Goal: Find specific page/section: Find specific page/section

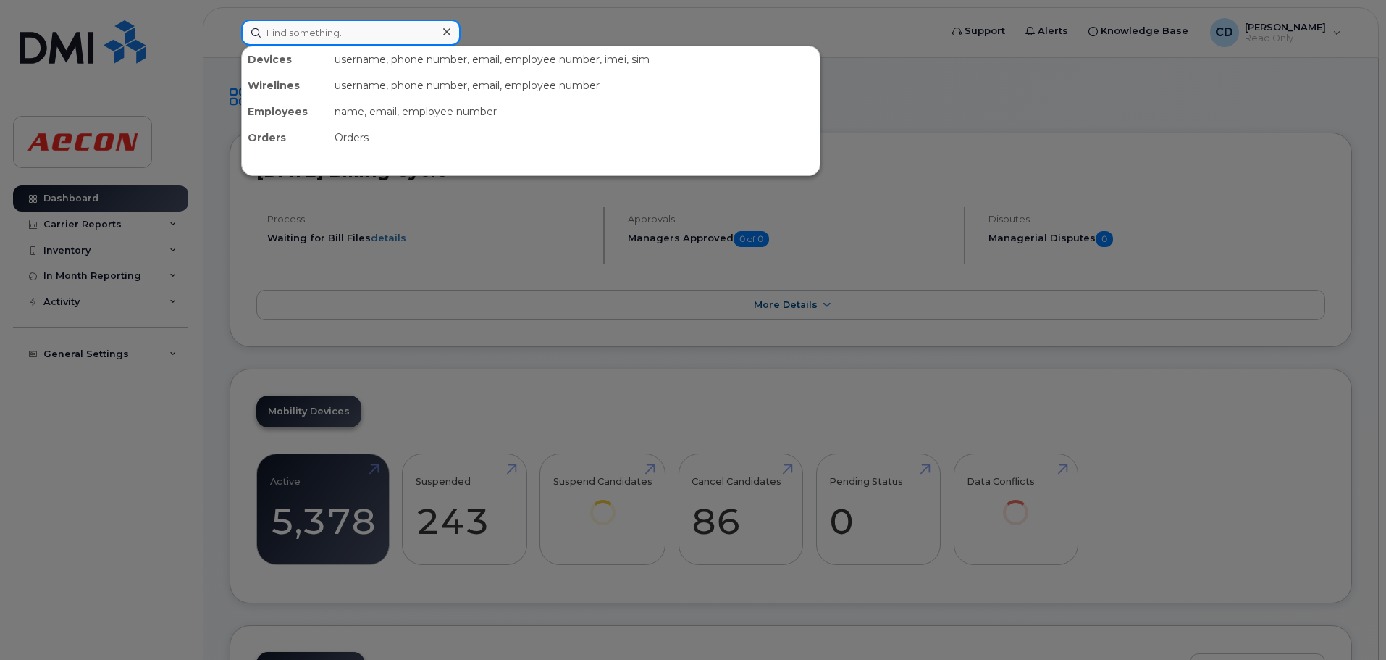
click at [289, 30] on input at bounding box center [350, 33] width 219 height 26
paste input "[PHONE_NUMBER]"
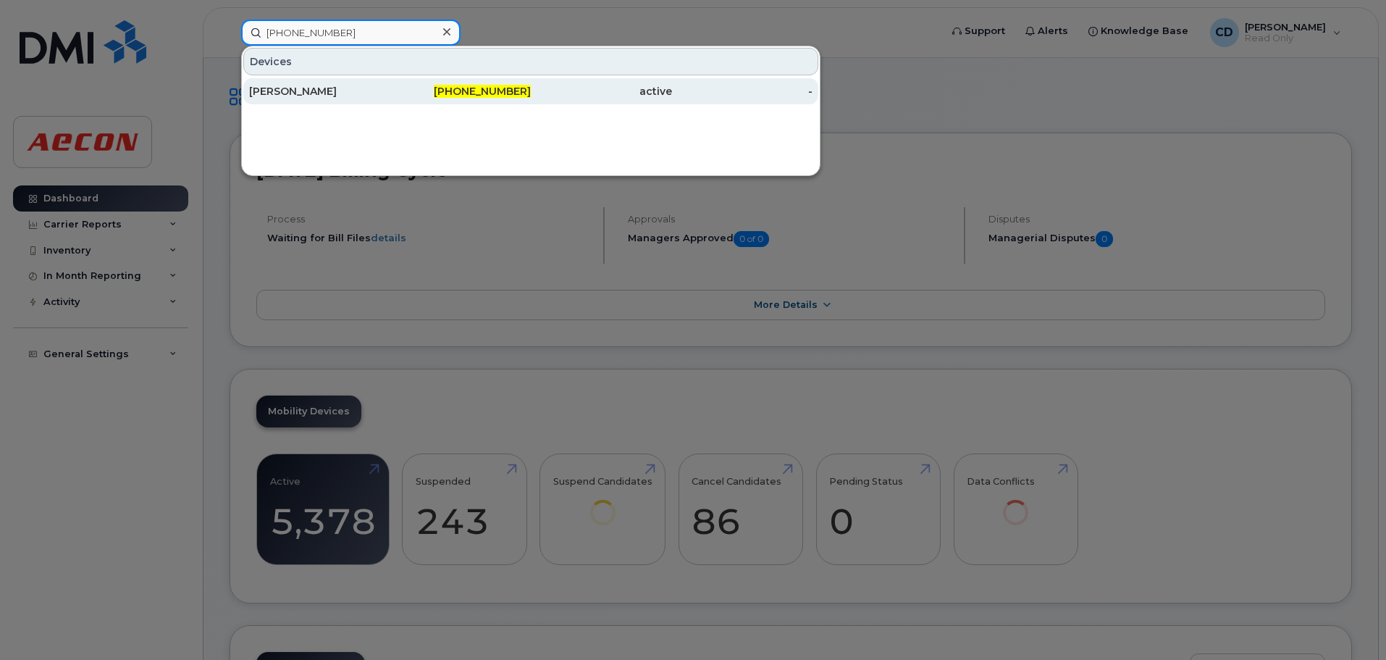
type input "[PHONE_NUMBER]"
click at [516, 95] on span "[PHONE_NUMBER]" at bounding box center [482, 91] width 97 height 13
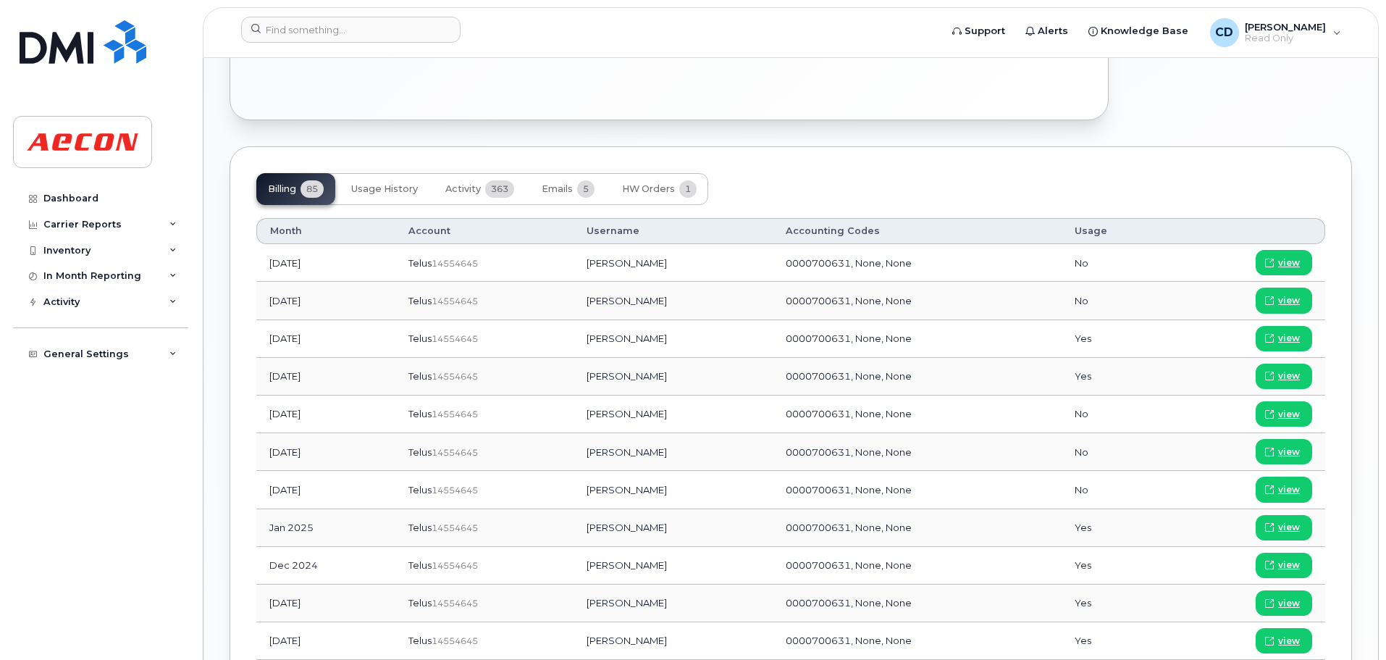
scroll to position [1086, 0]
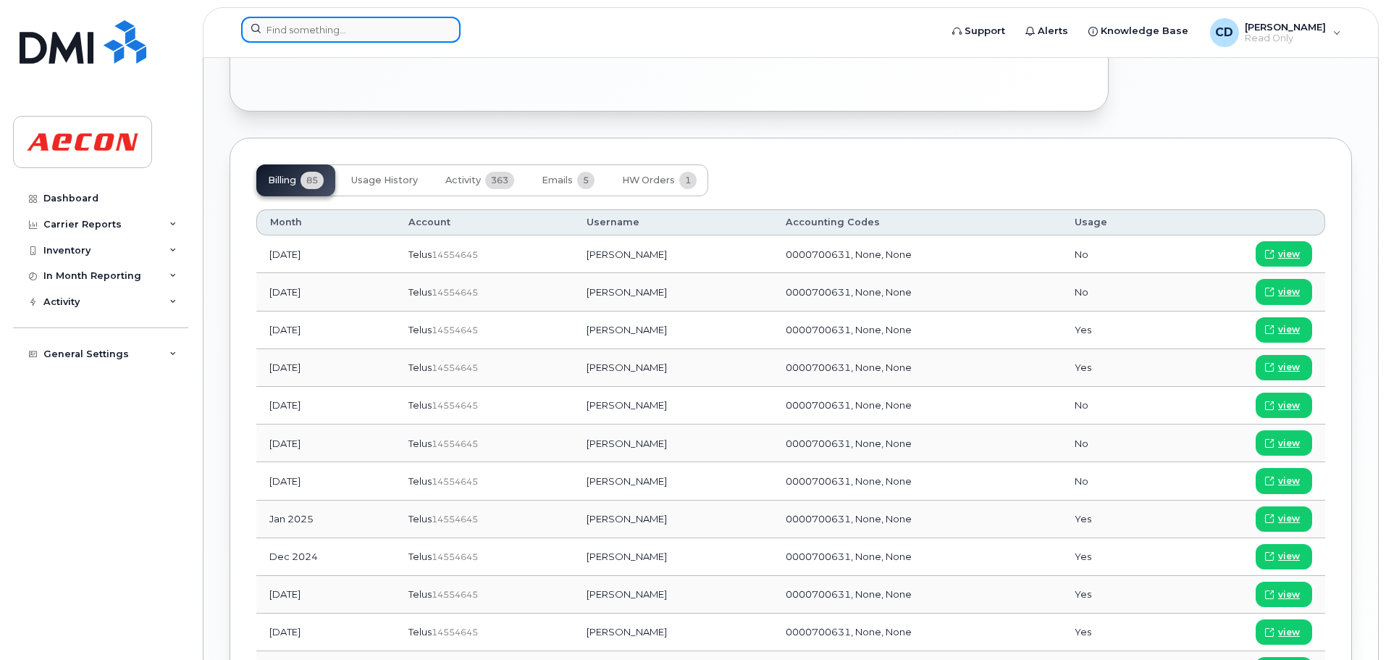
click at [341, 34] on input at bounding box center [350, 30] width 219 height 26
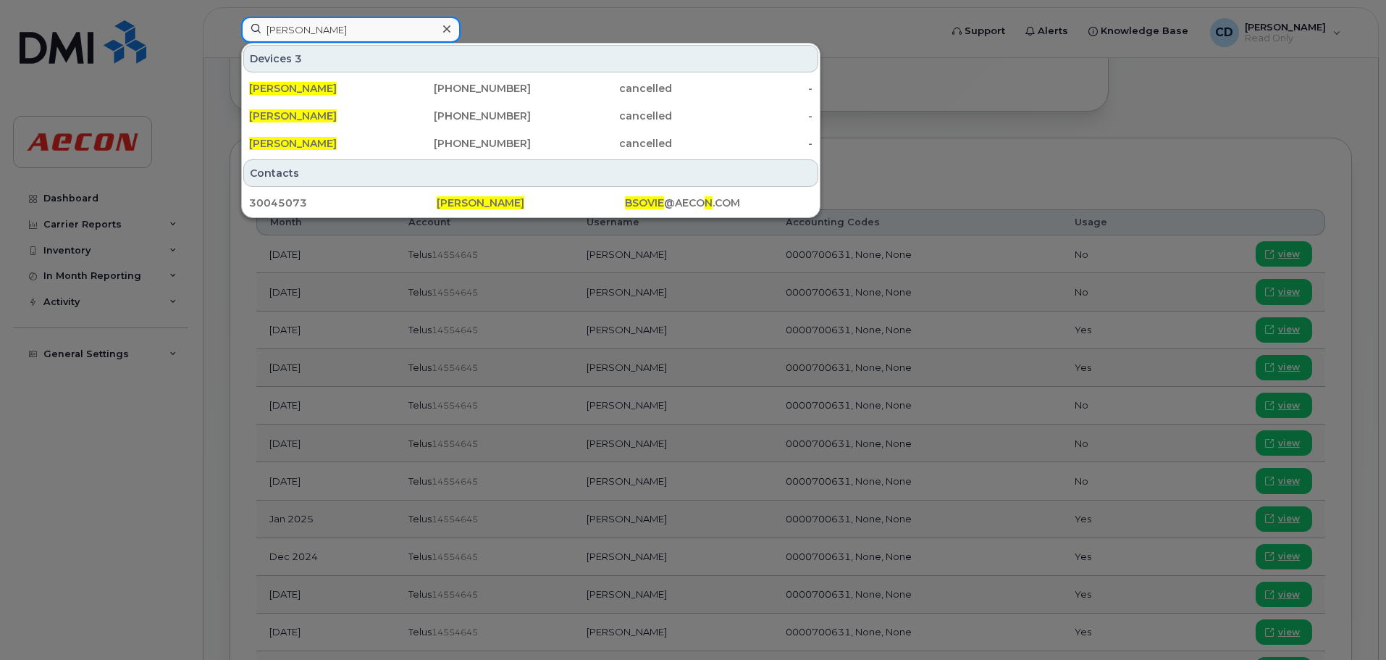
drag, startPoint x: 334, startPoint y: 25, endPoint x: 174, endPoint y: 7, distance: 161.1
click at [230, 17] on div "[PERSON_NAME] Devices 3 [PERSON_NAME] [PHONE_NUMBER] cancelled - [PERSON_NAME] …" at bounding box center [586, 33] width 713 height 32
paste input "[PHONE_NUMBER]"
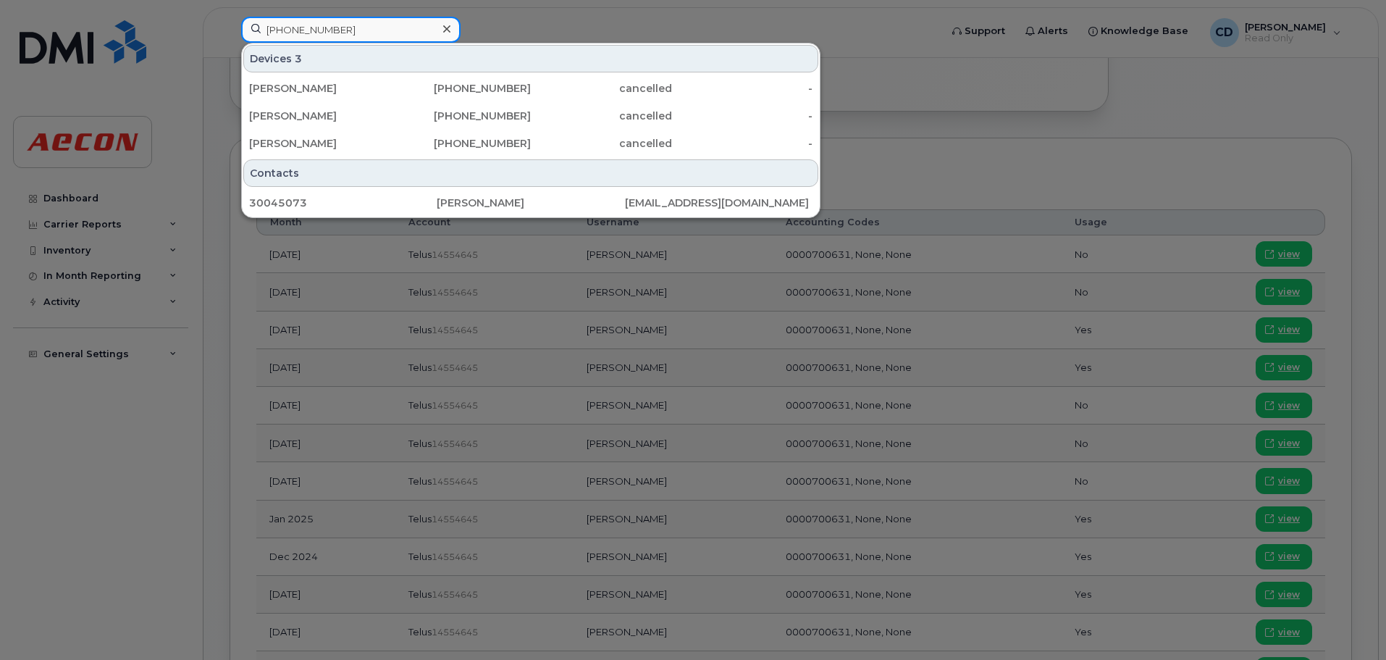
type input "[PHONE_NUMBER]"
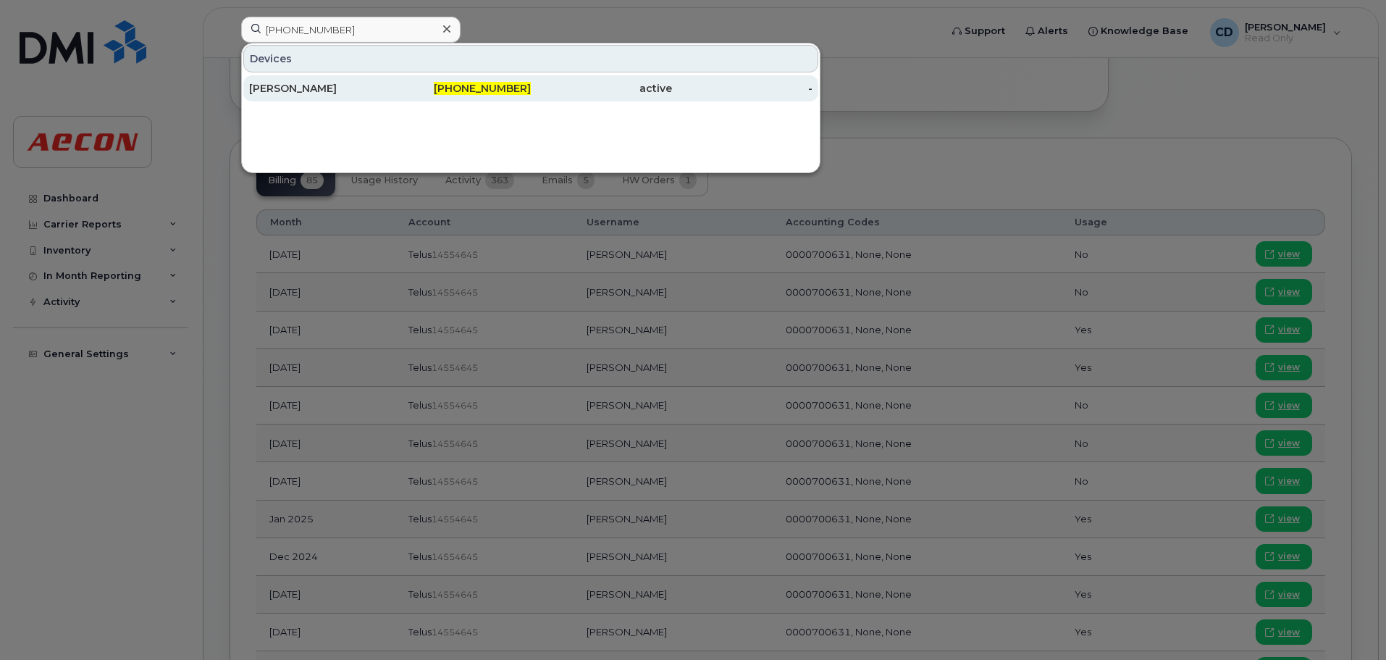
click at [336, 83] on div "[PERSON_NAME]" at bounding box center [319, 88] width 141 height 14
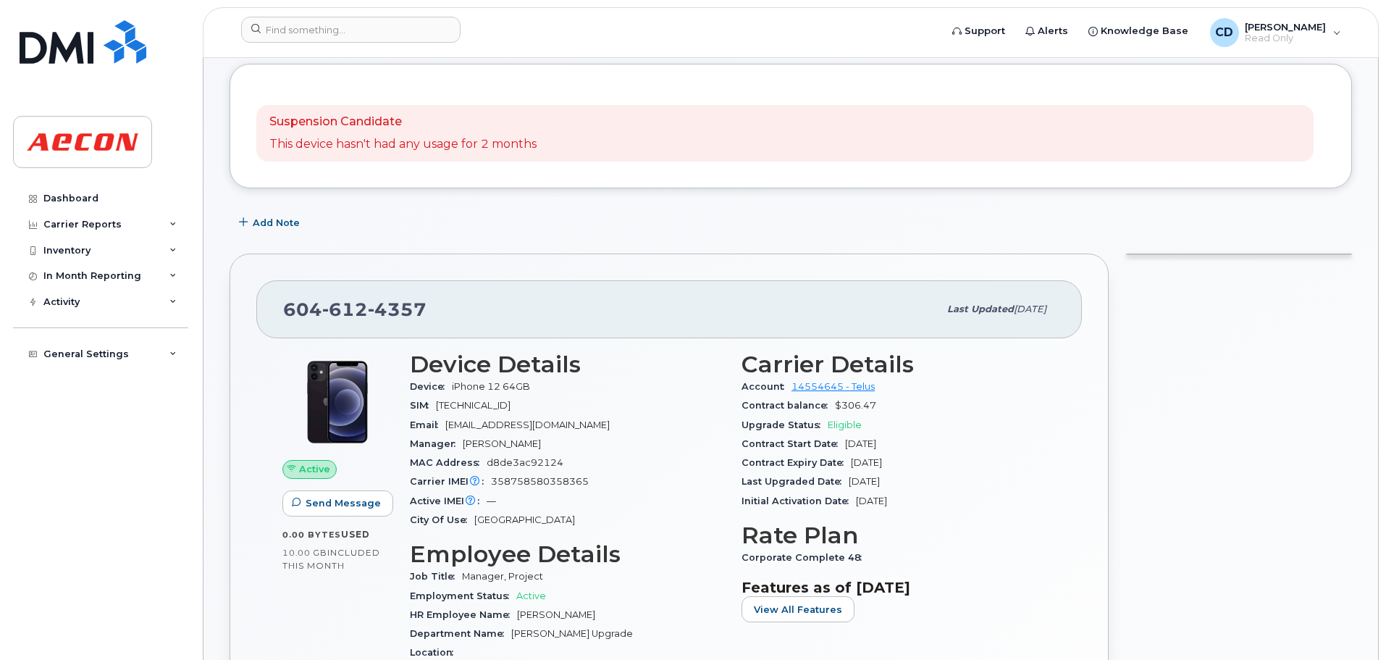
scroll to position [217, 0]
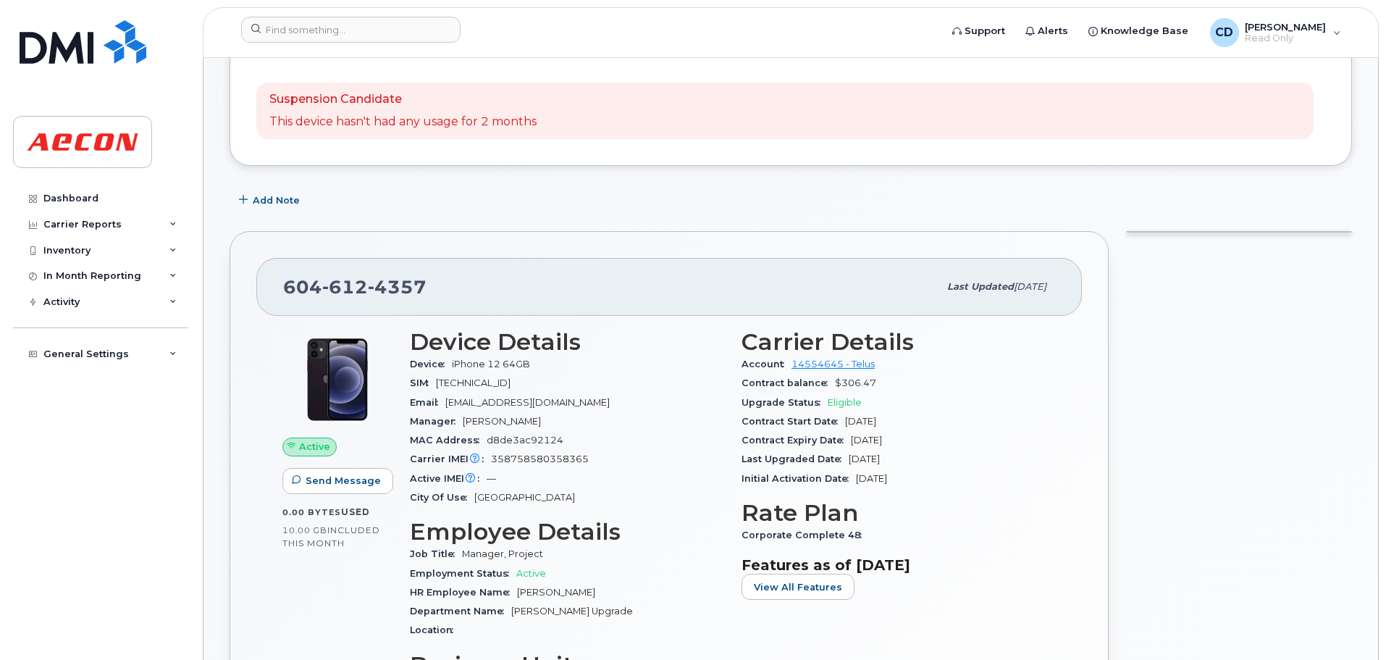
drag, startPoint x: 920, startPoint y: 420, endPoint x: 841, endPoint y: 421, distance: 78.9
click at [841, 421] on div "Contract Start Date Aug 18, 2023" at bounding box center [899, 421] width 314 height 19
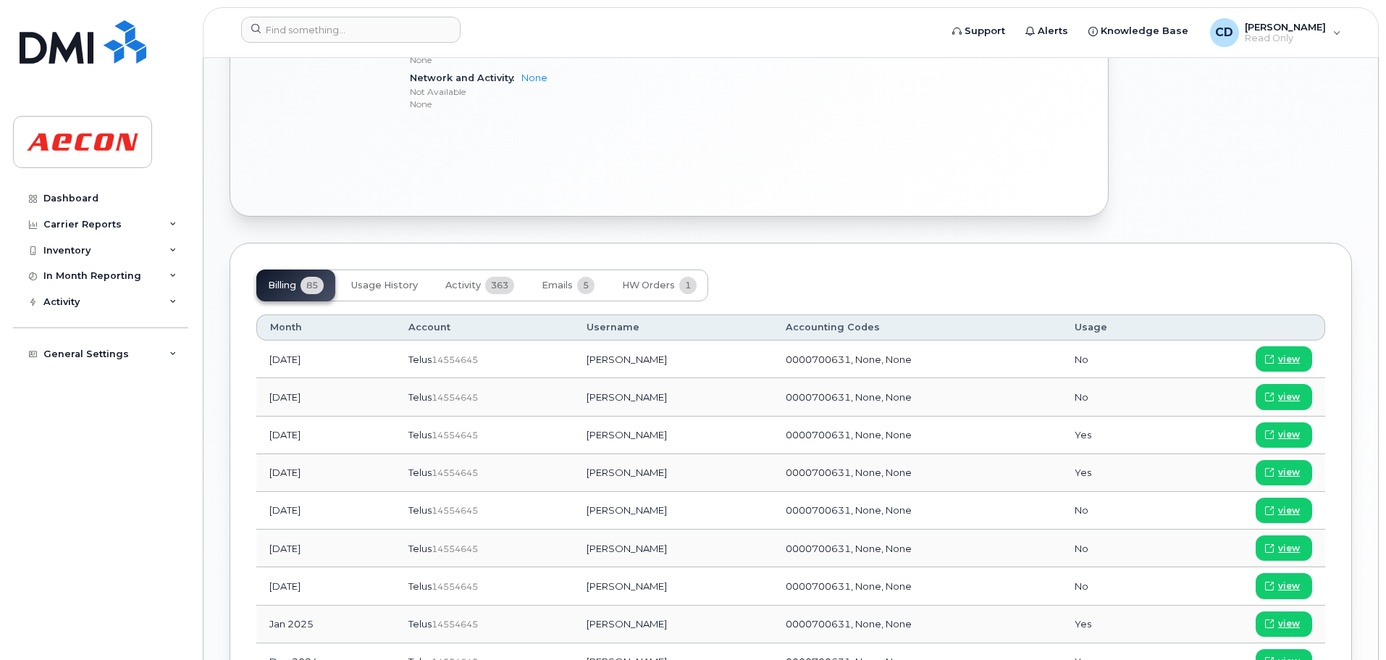
scroll to position [1177, 0]
